Goal: Task Accomplishment & Management: Use online tool/utility

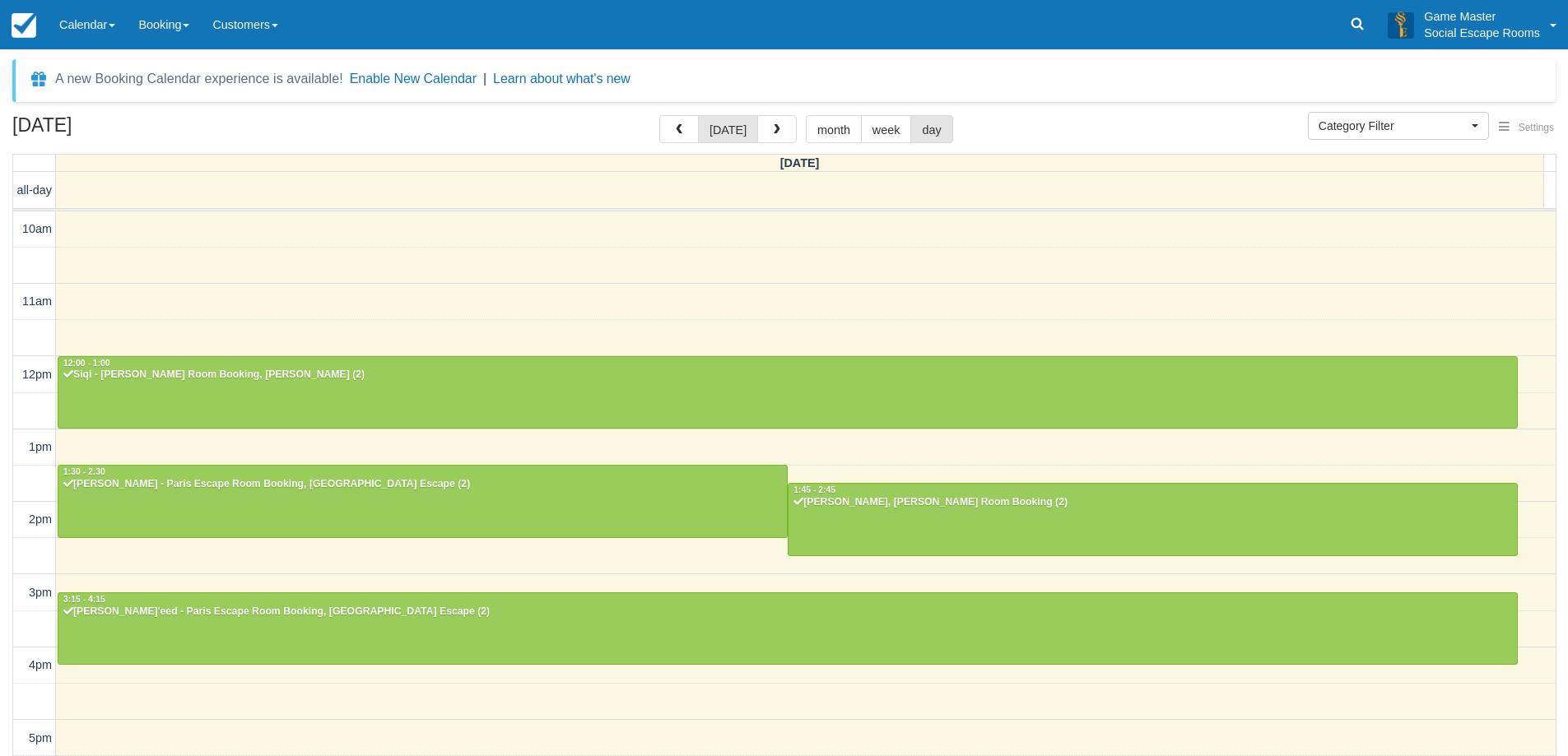
select select
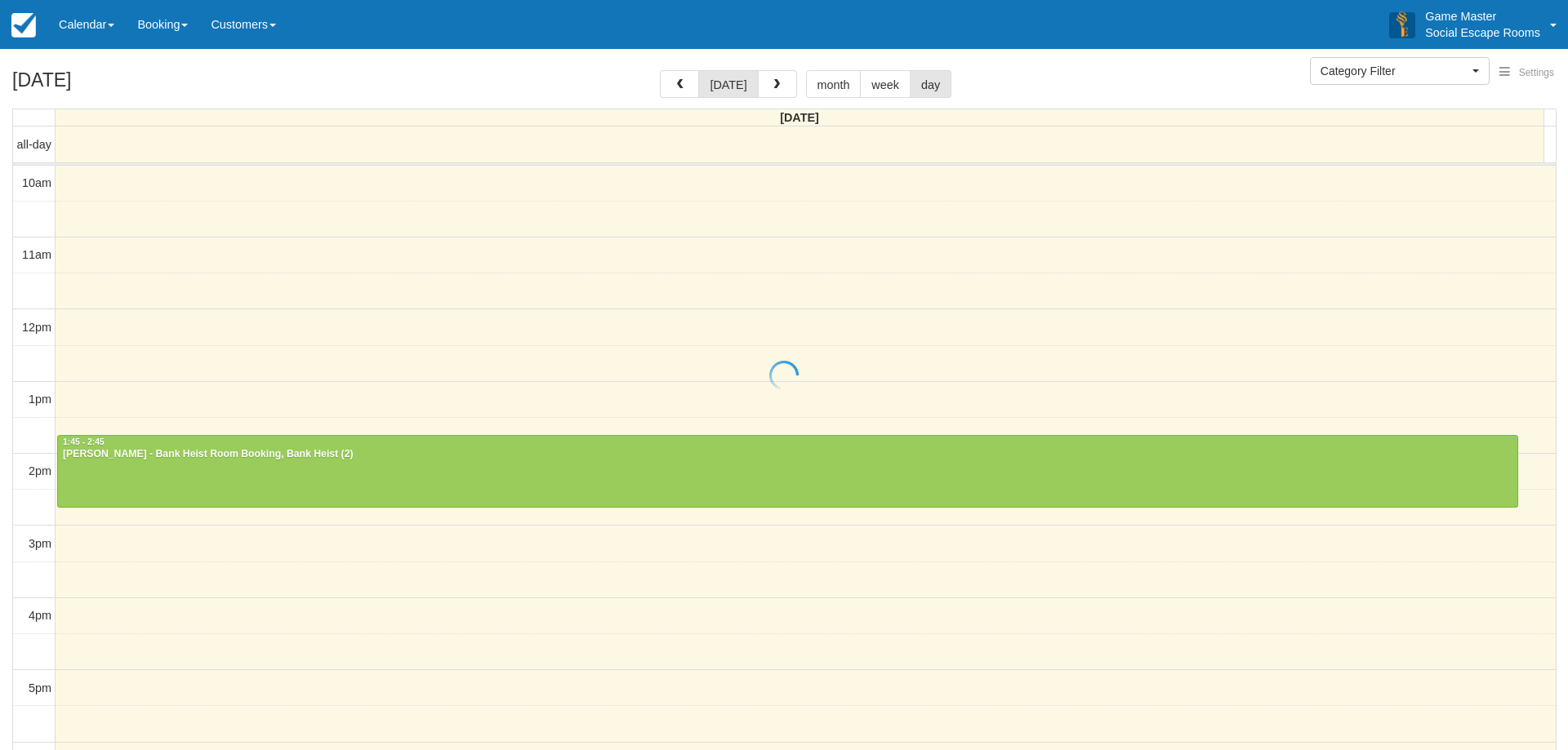
select select
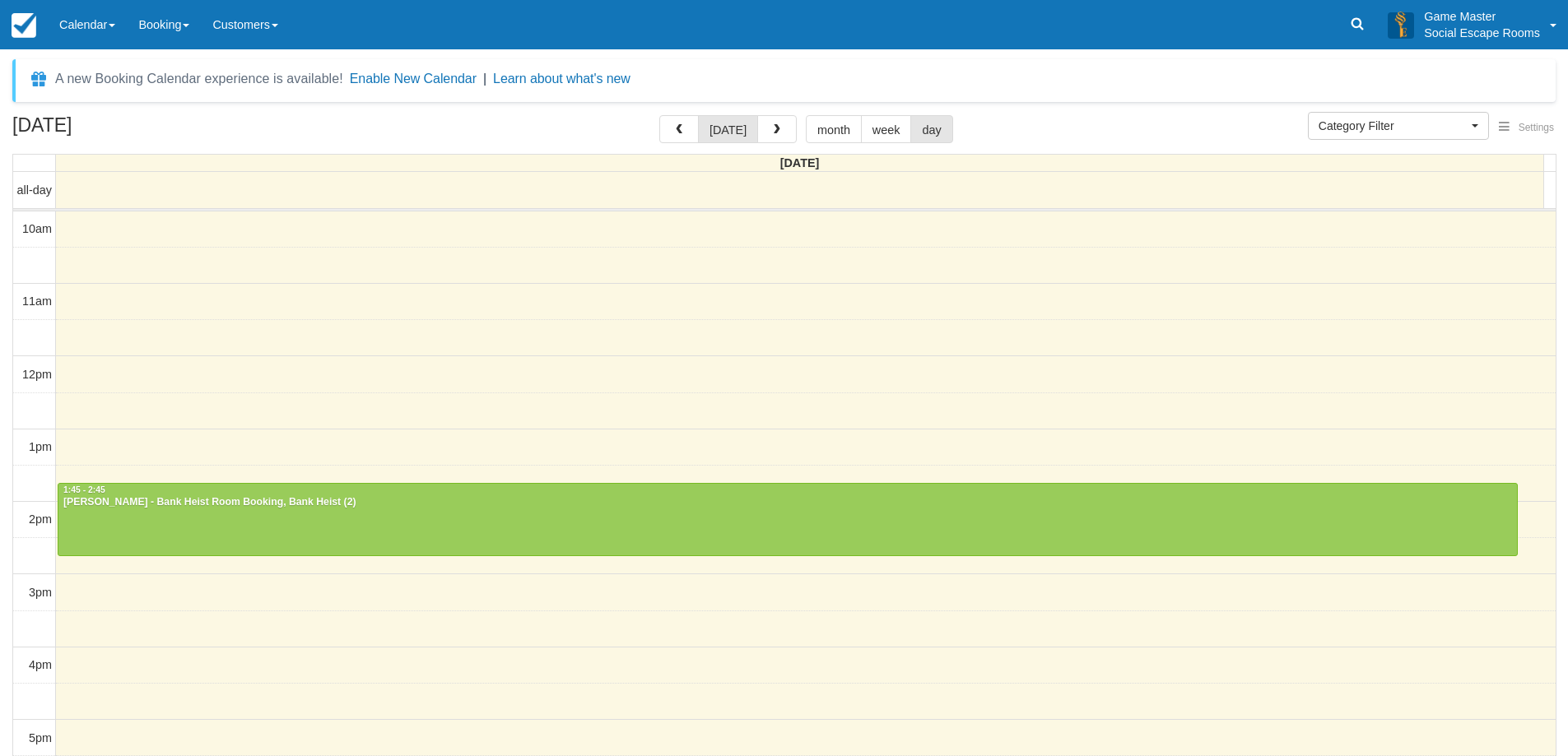
select select
